Goal: Task Accomplishment & Management: Use online tool/utility

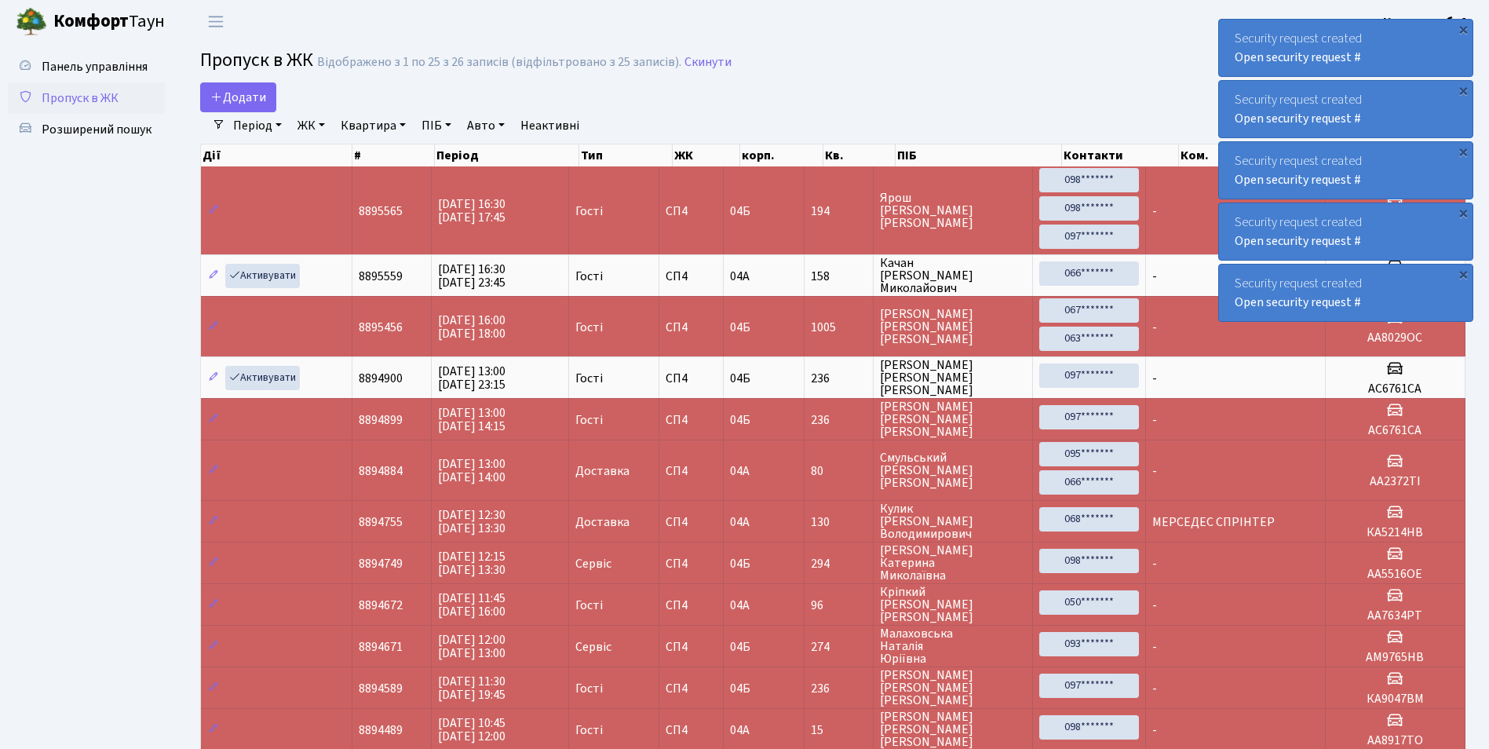
select select "25"
click at [106, 74] on span "Панель управління" at bounding box center [95, 66] width 106 height 17
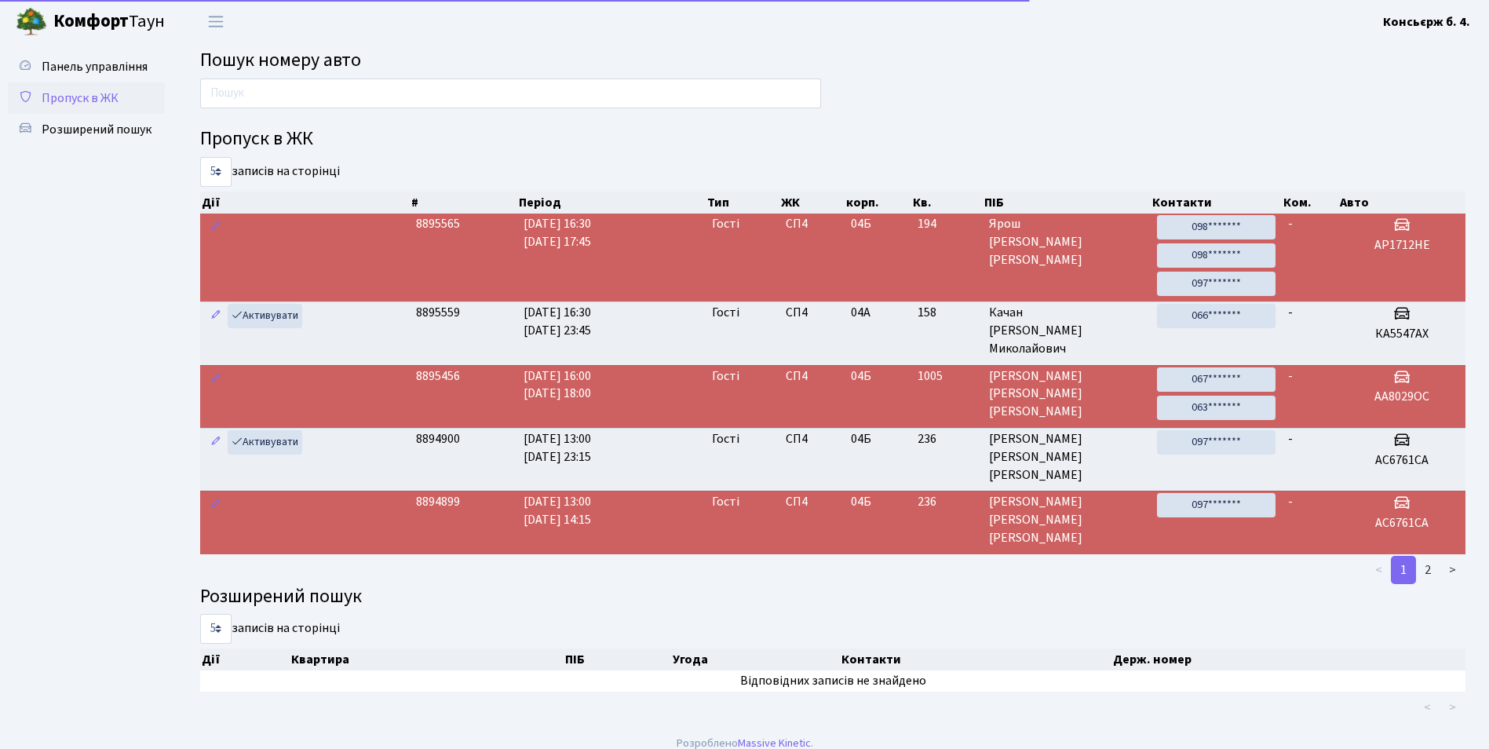
click at [105, 98] on span "Пропуск в ЖК" at bounding box center [80, 97] width 77 height 17
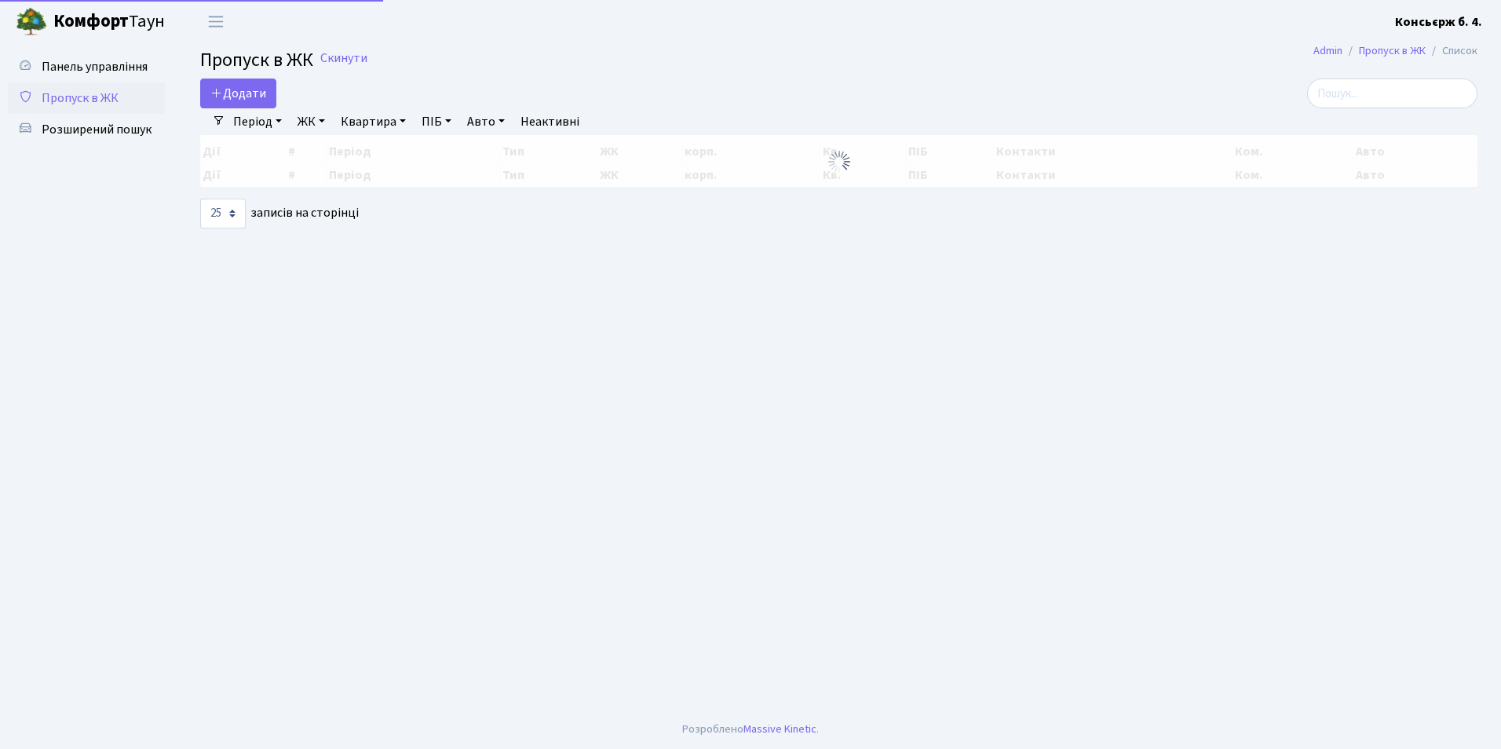
select select "25"
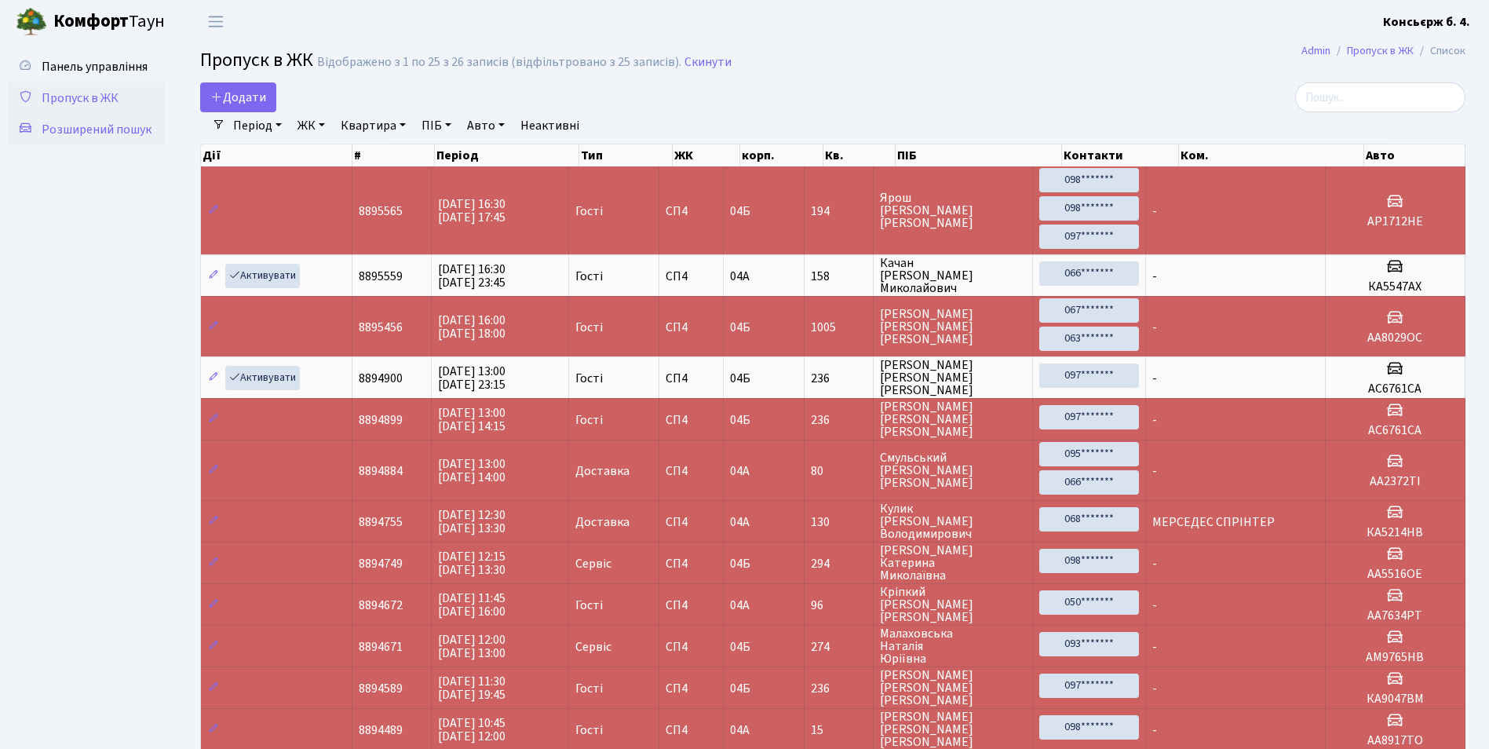
click at [118, 122] on span "Розширений пошук" at bounding box center [97, 129] width 110 height 17
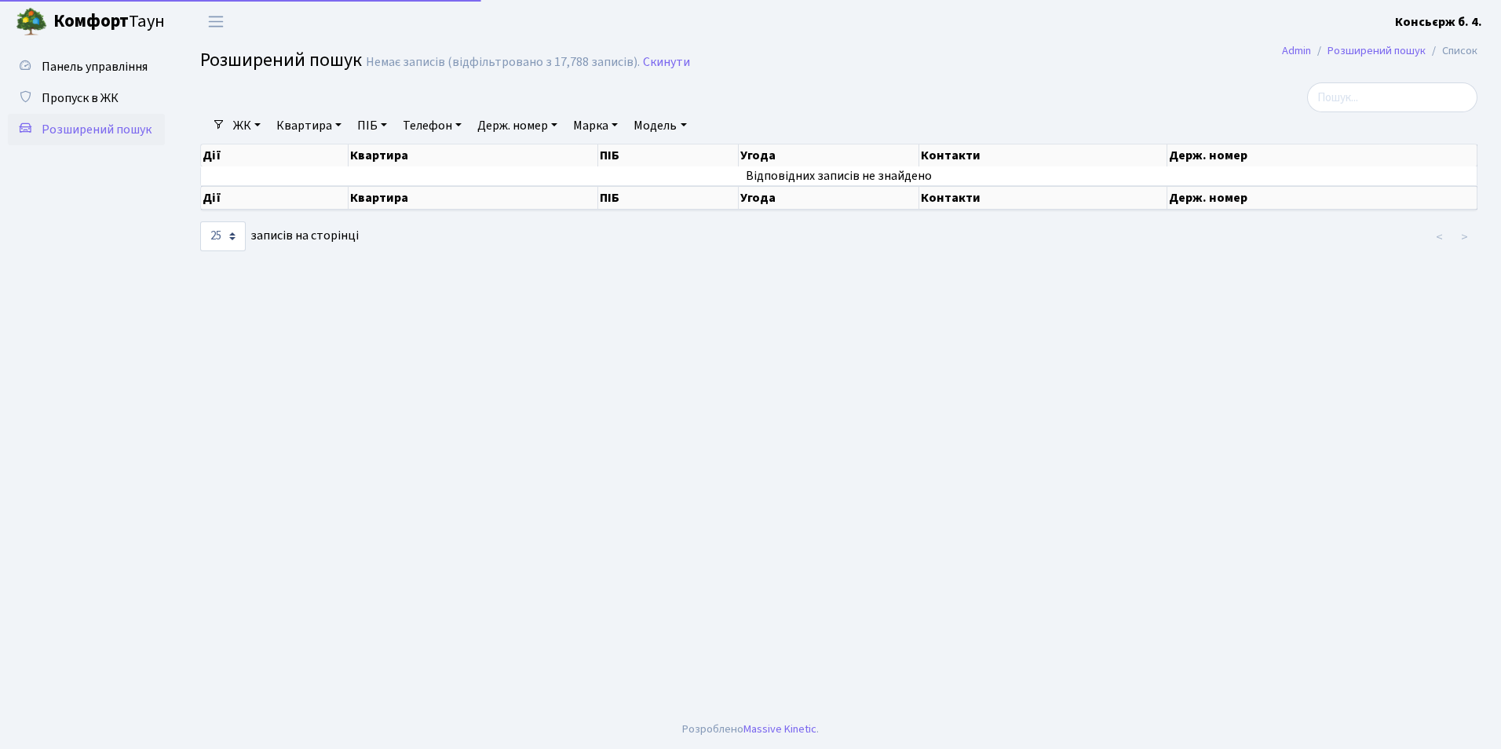
select select "25"
click at [82, 86] on link "Пропуск в ЖК" at bounding box center [86, 97] width 157 height 31
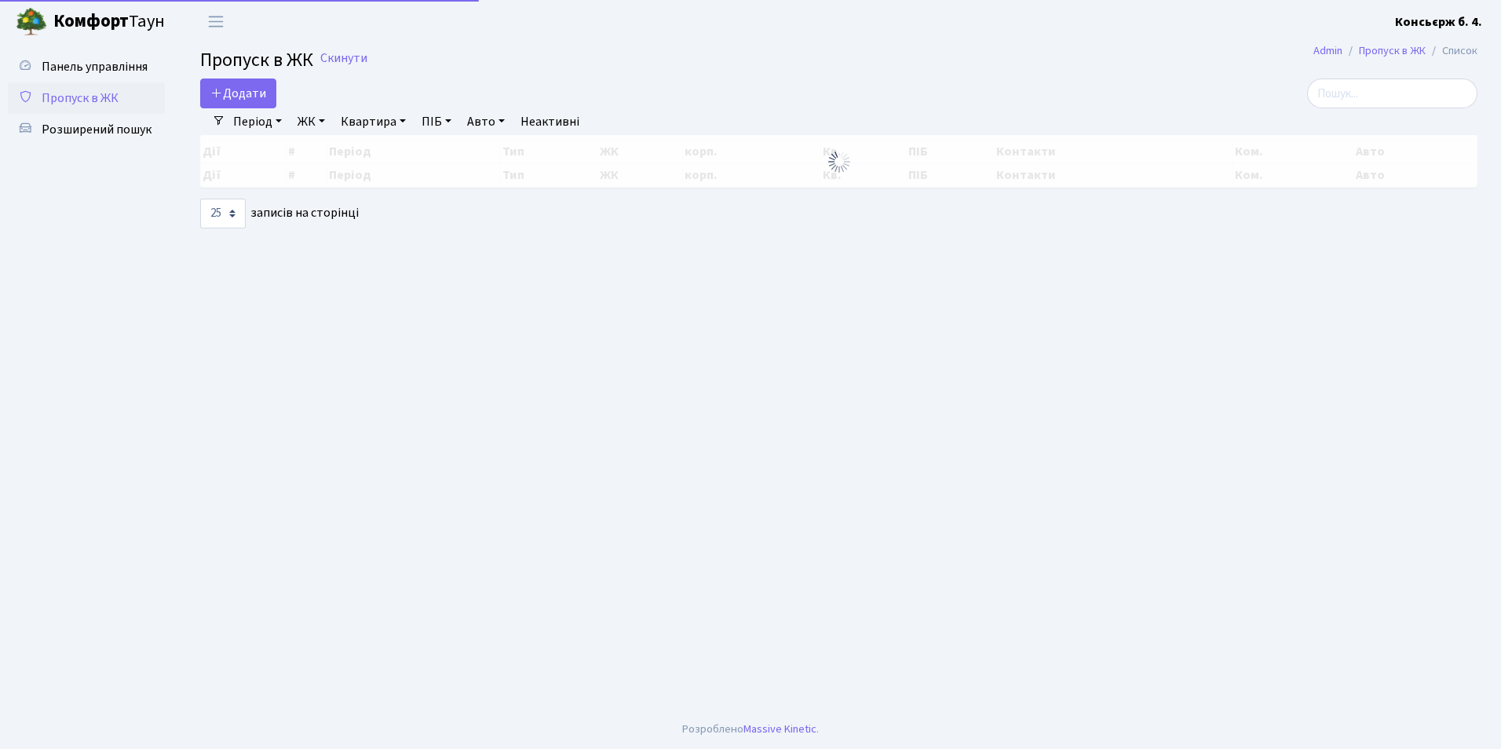
select select "25"
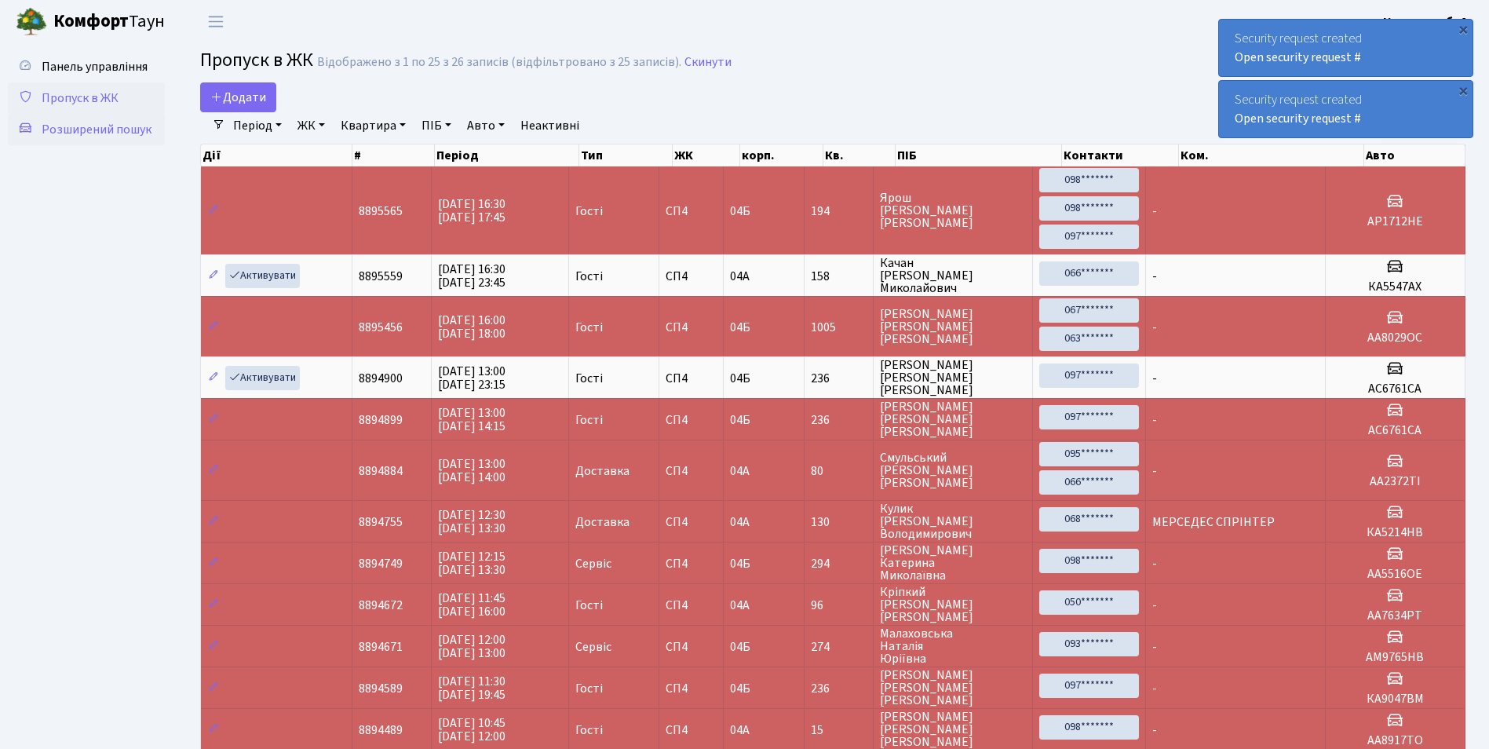
click at [72, 125] on span "Розширений пошук" at bounding box center [97, 129] width 110 height 17
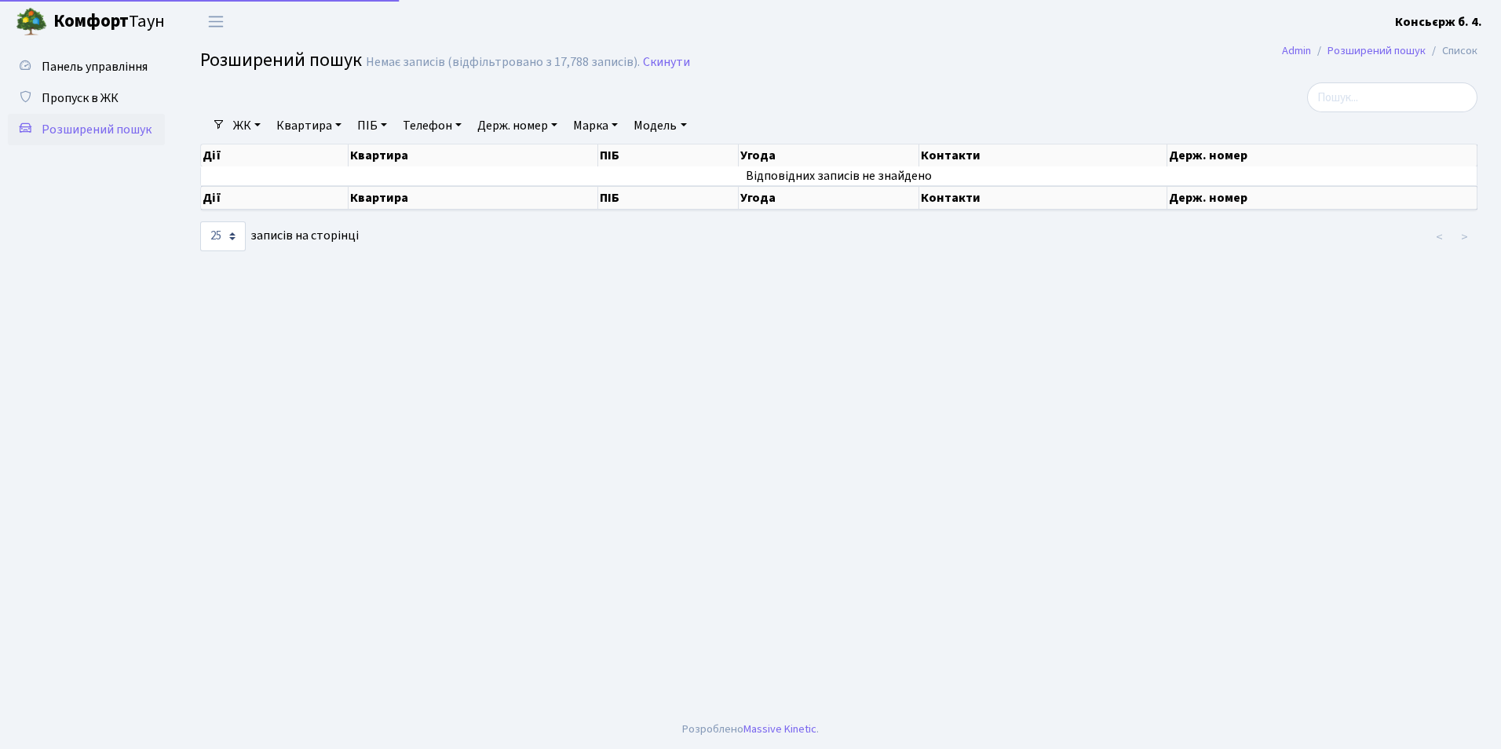
select select "25"
click at [524, 122] on link "Держ. номер" at bounding box center [517, 125] width 93 height 27
type input "2905"
